Goal: Navigation & Orientation: Find specific page/section

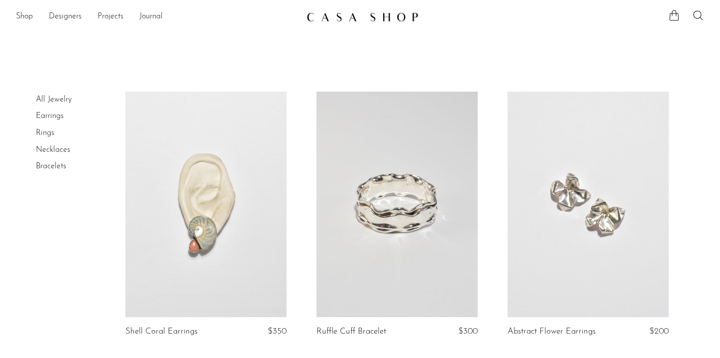
click at [48, 117] on link "Earrings" at bounding box center [50, 116] width 28 height 8
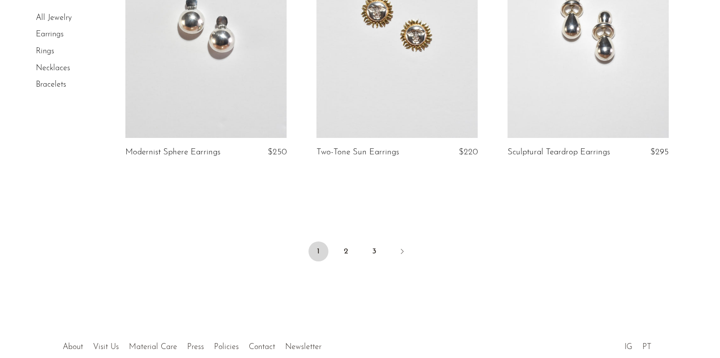
scroll to position [3238, 0]
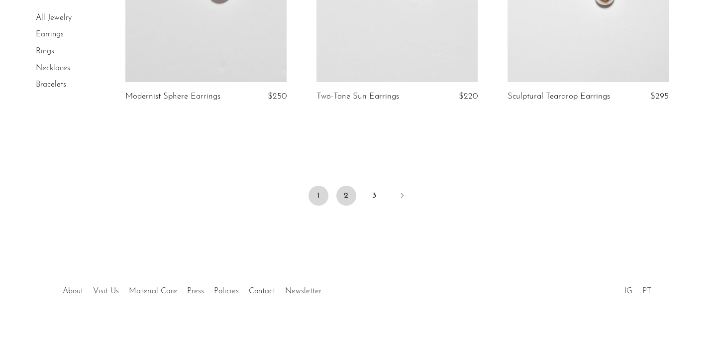
click at [347, 194] on link "2" at bounding box center [346, 196] width 20 height 20
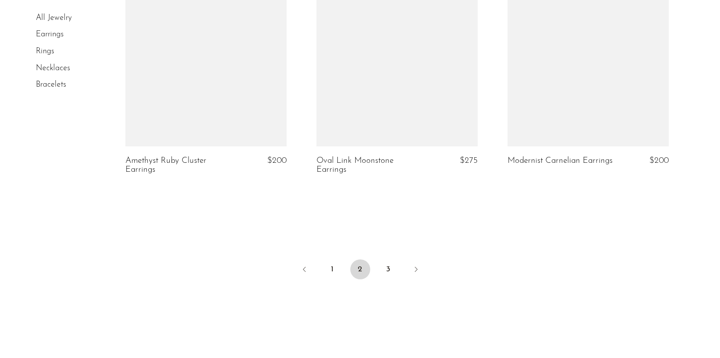
scroll to position [3267, 0]
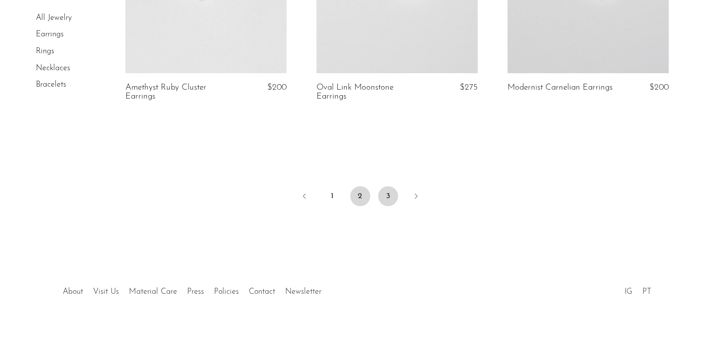
click at [385, 195] on link "3" at bounding box center [388, 196] width 20 height 20
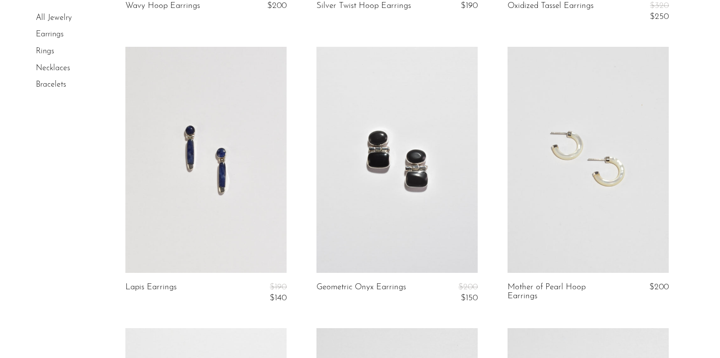
scroll to position [528, 0]
